Goal: Navigation & Orientation: Find specific page/section

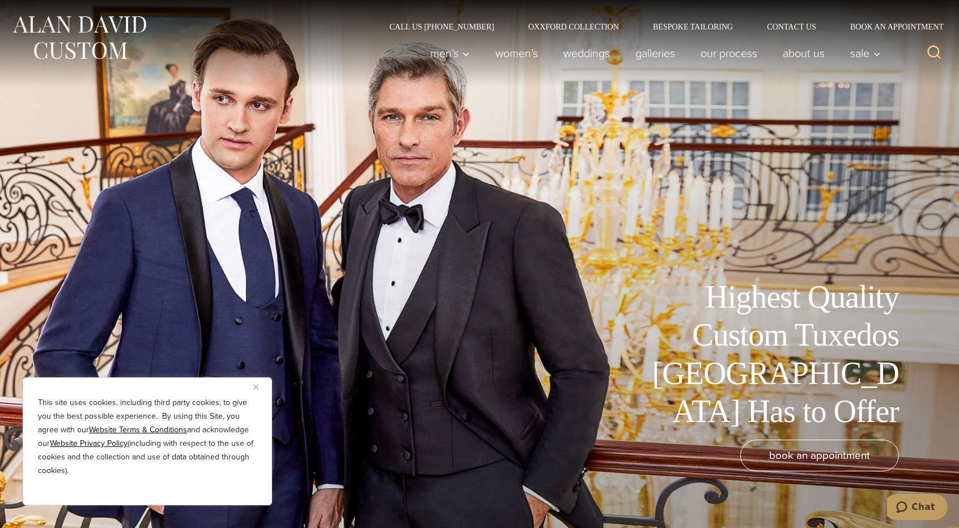
click at [258, 388] on button "Close" at bounding box center [260, 387] width 14 height 14
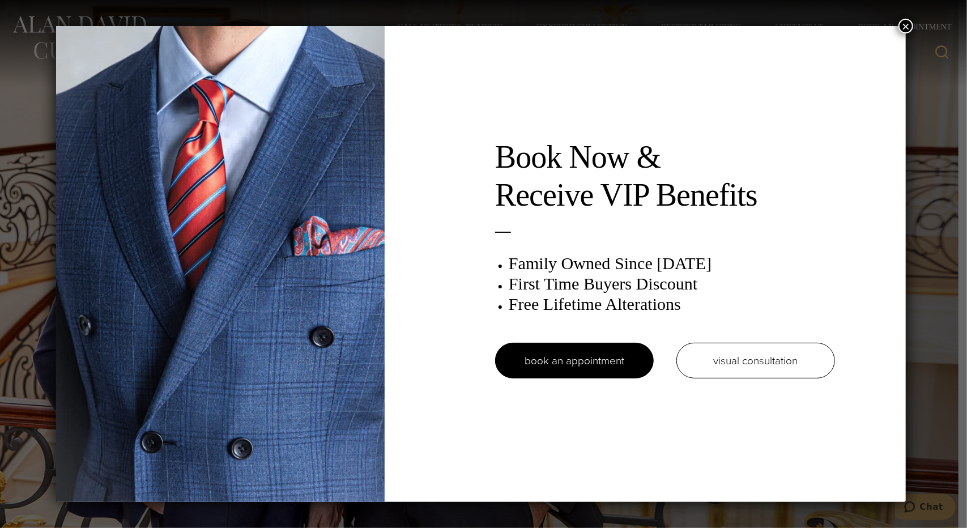
click at [910, 22] on button "×" at bounding box center [906, 26] width 15 height 15
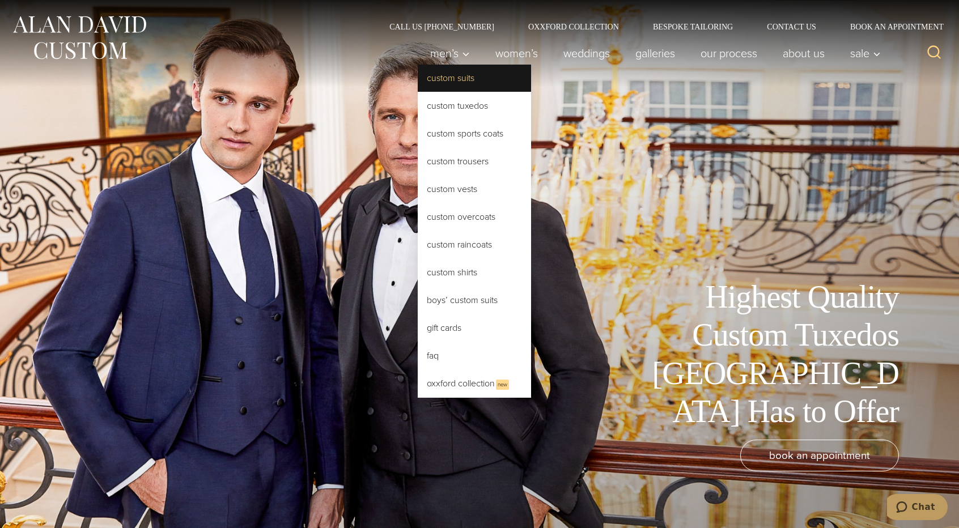
click at [432, 78] on link "Custom Suits" at bounding box center [474, 78] width 113 height 27
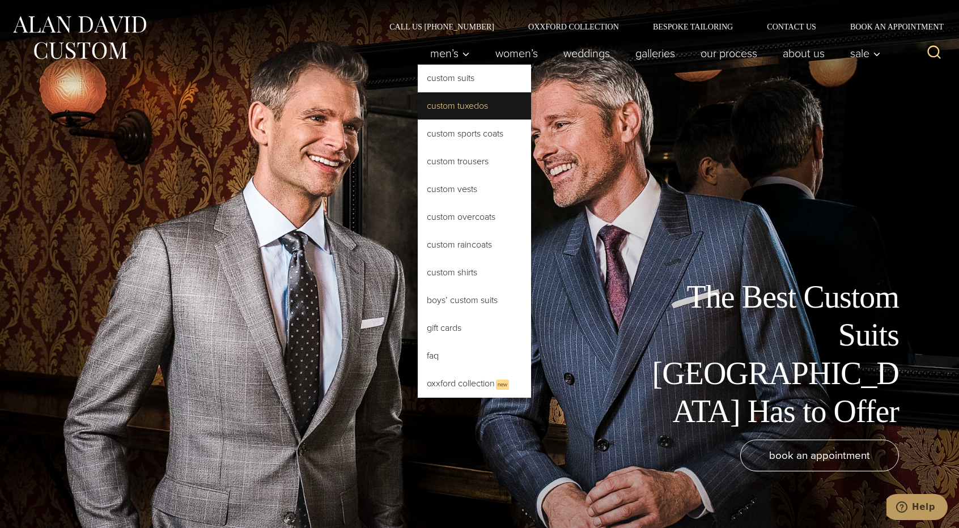
click at [437, 105] on link "Custom Tuxedos" at bounding box center [474, 105] width 113 height 27
